Goal: Task Accomplishment & Management: Manage account settings

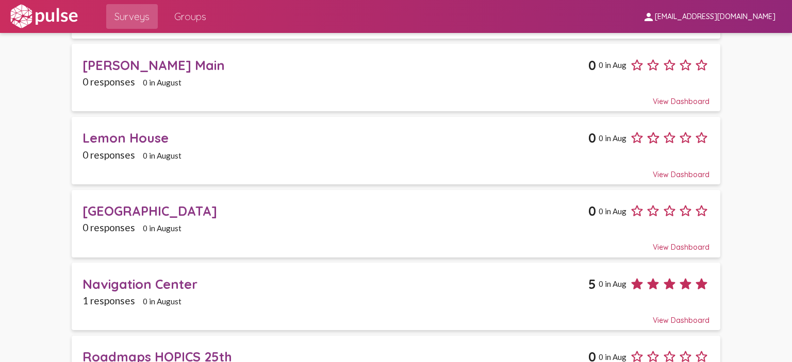
scroll to position [979, 0]
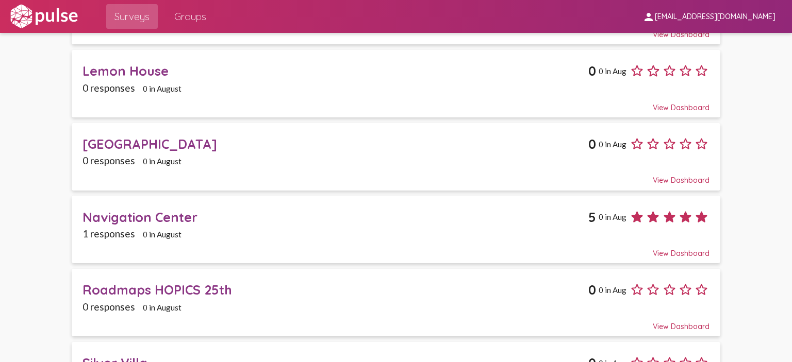
click at [270, 228] on div "1 responses 0 in August" at bounding box center [395, 234] width 627 height 12
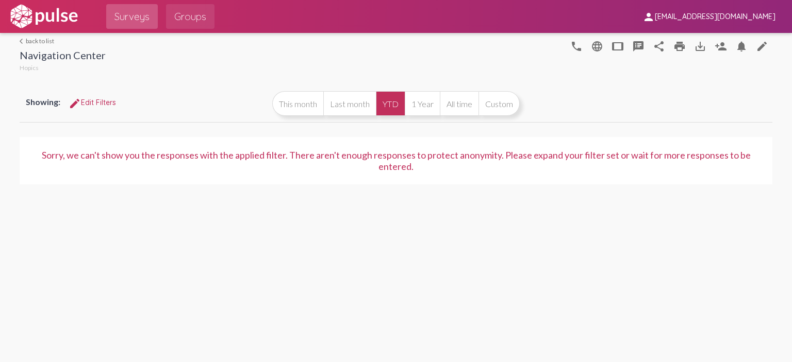
click at [198, 14] on span "Groups" at bounding box center [190, 16] width 32 height 19
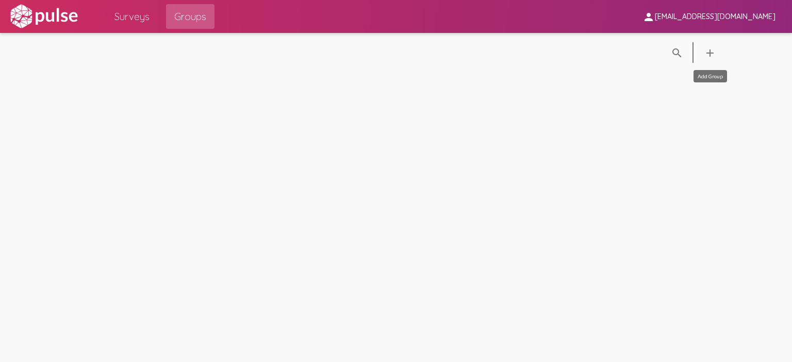
click at [711, 49] on mat-icon "add" at bounding box center [710, 53] width 12 height 12
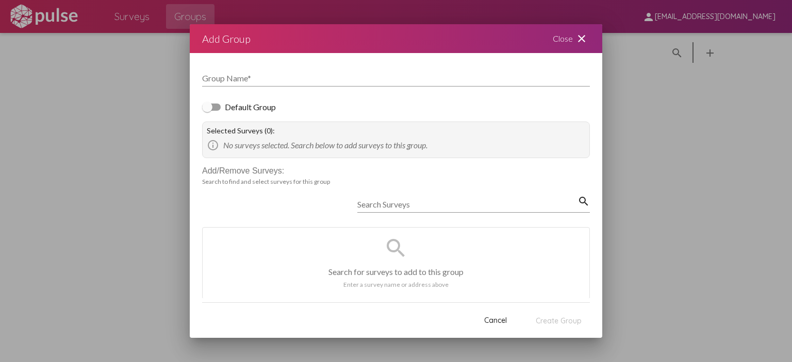
click at [584, 38] on mat-icon "close" at bounding box center [581, 38] width 12 height 12
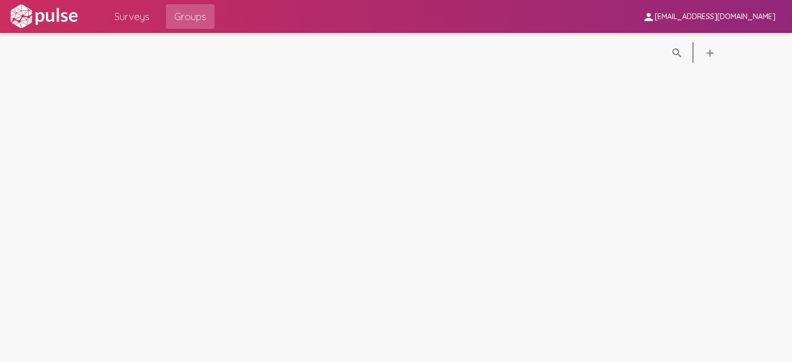
click at [31, 22] on img at bounding box center [43, 17] width 71 height 26
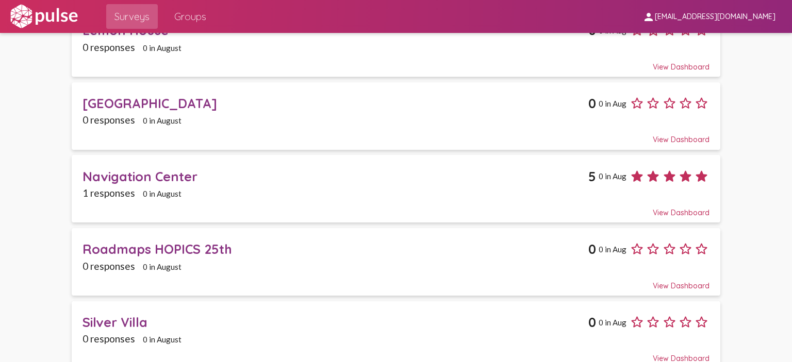
scroll to position [1021, 0]
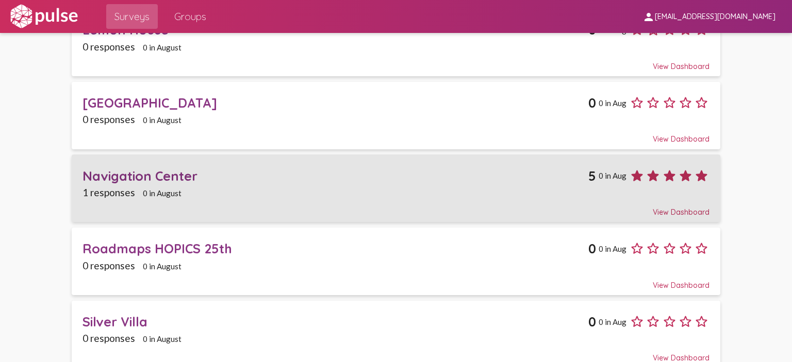
click at [671, 202] on div "View Dashboard" at bounding box center [395, 207] width 627 height 19
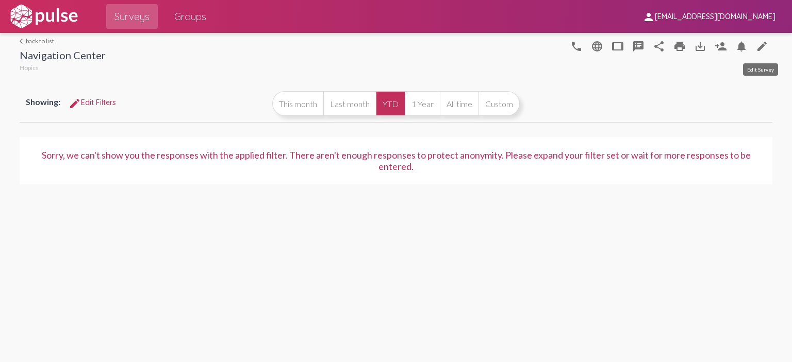
click at [757, 47] on mat-icon "edit" at bounding box center [762, 46] width 12 height 12
click at [36, 39] on link "arrow_back_ios back to list" at bounding box center [63, 41] width 86 height 8
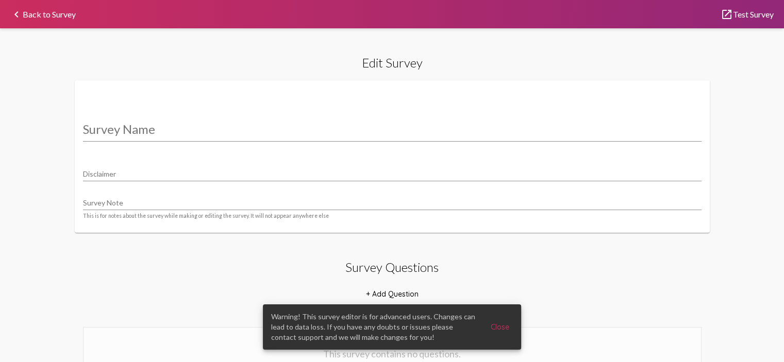
type input "Navigation Center"
type input "We value your privacy, your identity will remain anonymous."
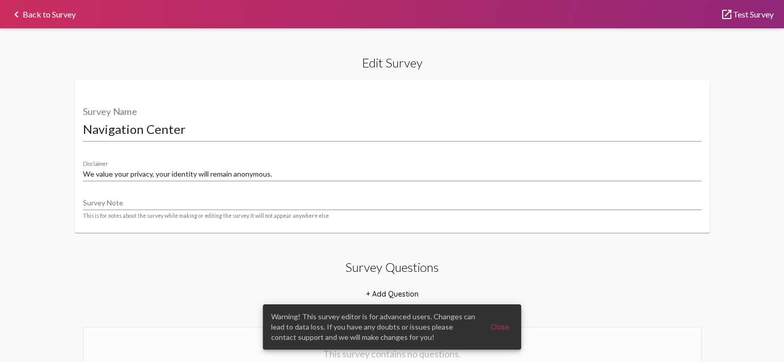
select select "12119"
select select "12124"
select select "24052"
select select "12122"
select select "24054"
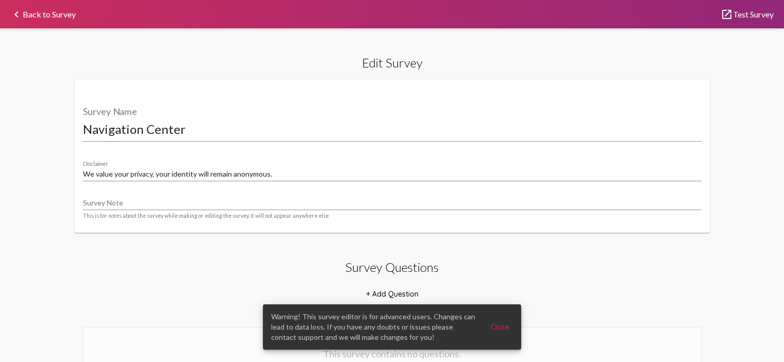
select select "12121"
select select "24053"
select select "12120"
select select "24055"
select select "12123"
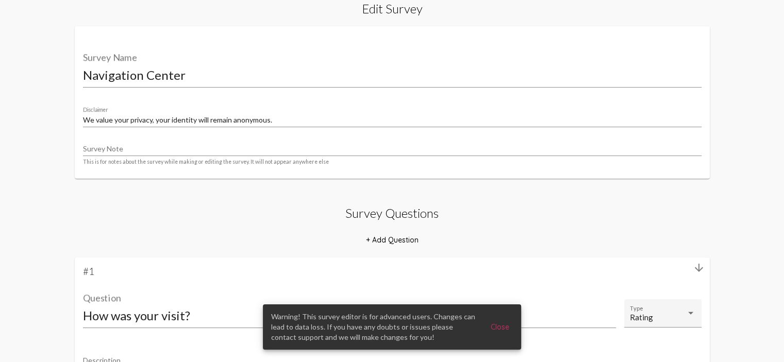
scroll to position [52, 0]
